Goal: Information Seeking & Learning: Learn about a topic

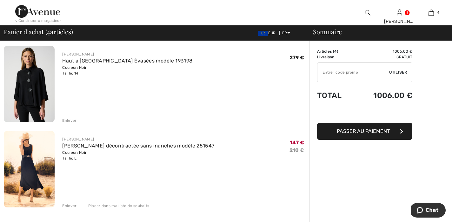
scroll to position [219, 0]
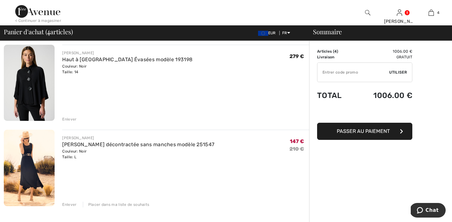
click at [27, 157] on img at bounding box center [29, 168] width 51 height 76
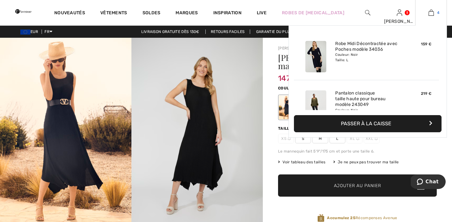
click at [433, 12] on img at bounding box center [430, 13] width 5 height 8
click at [378, 49] on link "Robe Midi Décontractée avec Poches modèle 34036" at bounding box center [366, 46] width 62 height 11
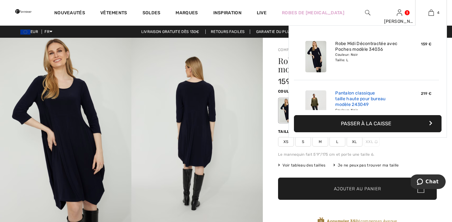
click at [365, 94] on link "Pantalon classique taille haute pour bureau modèle 243049" at bounding box center [366, 98] width 62 height 17
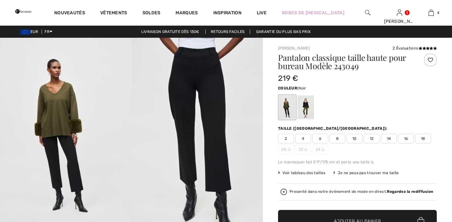
checkbox input "true"
click at [421, 48] on icon at bounding box center [419, 48] width 3 height 3
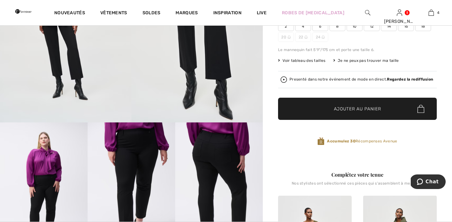
scroll to position [73, 0]
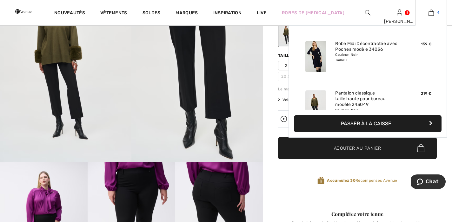
click at [432, 12] on img at bounding box center [430, 13] width 5 height 8
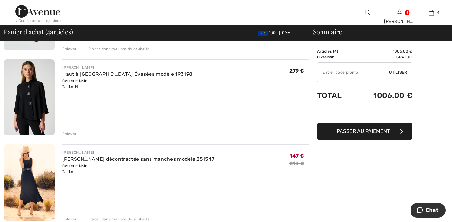
scroll to position [207, 0]
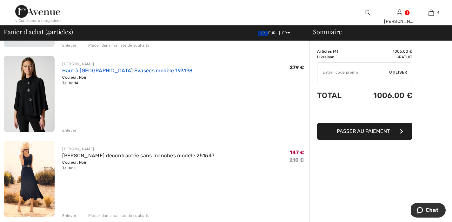
click at [110, 71] on link "Haut à [GEOGRAPHIC_DATA] Évasées modèle 193198" at bounding box center [127, 71] width 130 height 6
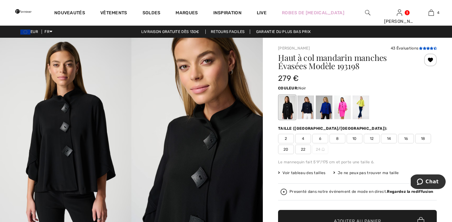
click at [424, 49] on icon at bounding box center [424, 48] width 3 height 3
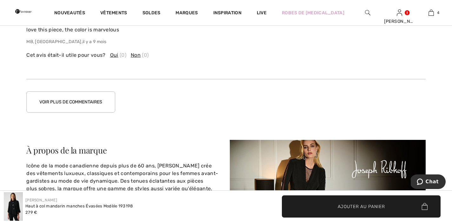
scroll to position [1462, 0]
click at [104, 102] on button "Voir plus de commentaires" at bounding box center [70, 101] width 89 height 21
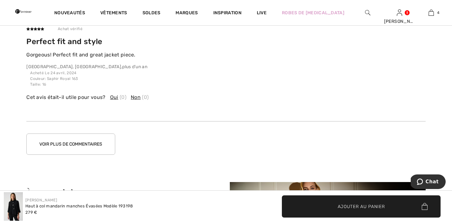
scroll to position [1779, 0]
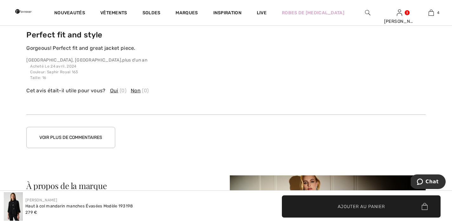
click at [84, 141] on button "Voir plus de commentaires" at bounding box center [70, 137] width 89 height 21
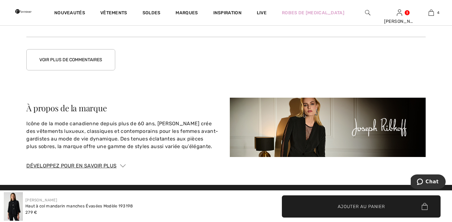
scroll to position [2185, 0]
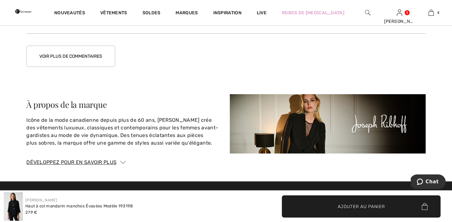
click at [77, 56] on button "Voir plus de commentaires" at bounding box center [70, 56] width 89 height 21
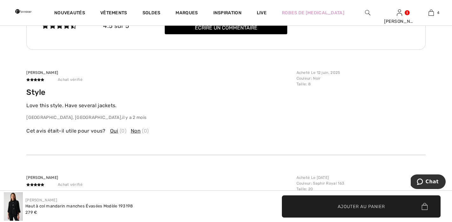
scroll to position [1268, 0]
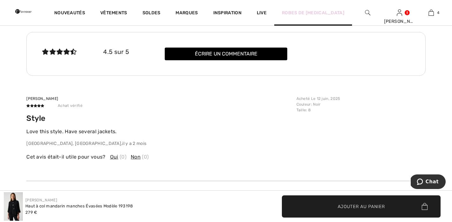
click at [329, 14] on link "Robes de [MEDICAL_DATA]" at bounding box center [313, 13] width 62 height 7
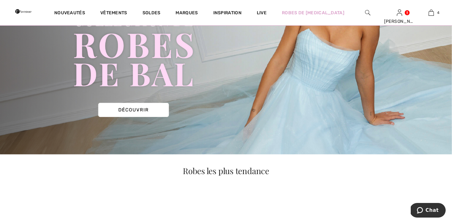
scroll to position [7, 0]
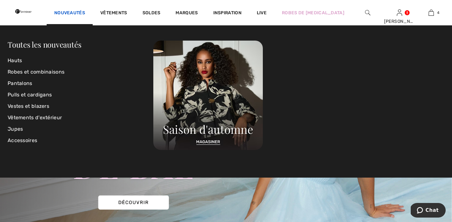
click at [85, 13] on link "Nouveautés" at bounding box center [69, 13] width 31 height 7
click at [34, 72] on link "Robes et combinaisons" at bounding box center [81, 71] width 146 height 11
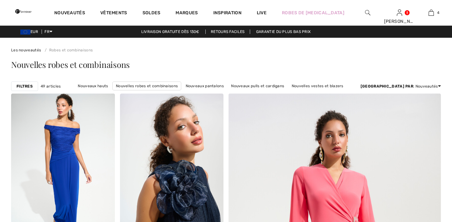
checkbox input "true"
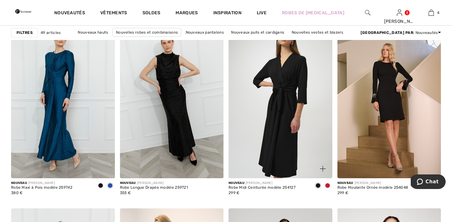
scroll to position [441, 0]
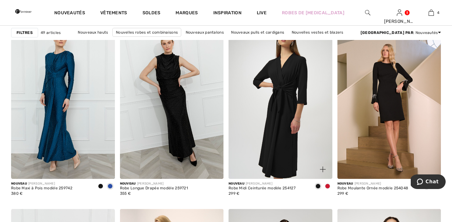
click at [328, 187] on span at bounding box center [327, 186] width 5 height 5
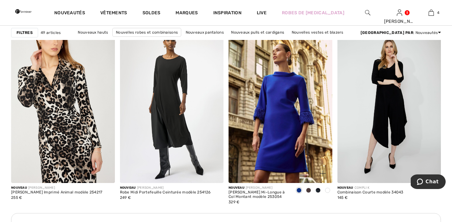
scroll to position [1256, 0]
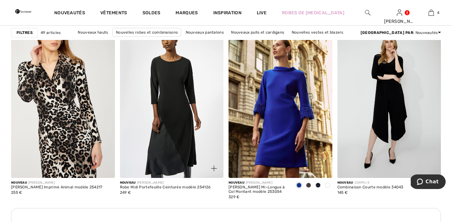
click at [179, 117] on img at bounding box center [172, 100] width 104 height 155
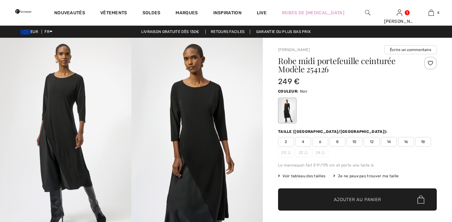
checkbox input "true"
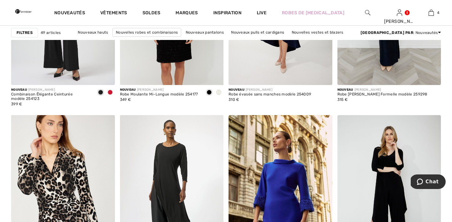
scroll to position [904, 0]
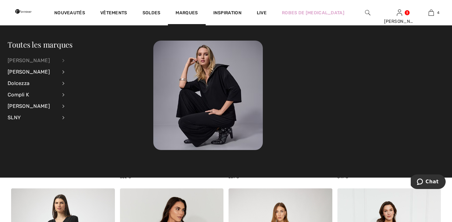
click at [24, 62] on div "[PERSON_NAME]" at bounding box center [33, 60] width 50 height 11
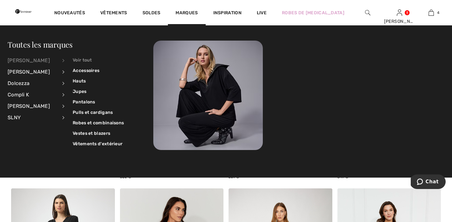
click at [79, 61] on link "Voir tout" at bounding box center [98, 60] width 51 height 10
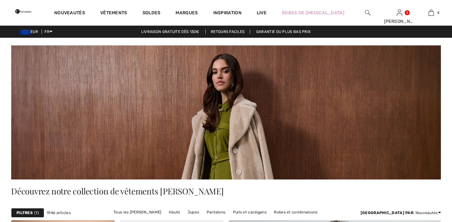
checkbox input "true"
